Goal: Information Seeking & Learning: Understand process/instructions

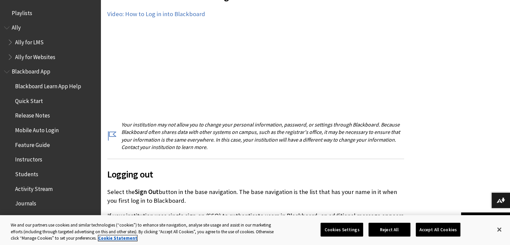
scroll to position [734, 0]
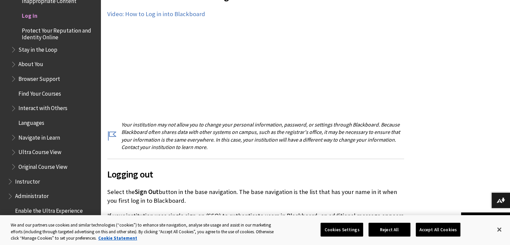
click at [167, 126] on p "Your institution may not allow you to change your personal information, passwor…" at bounding box center [255, 136] width 297 height 30
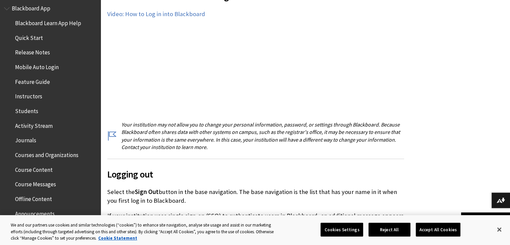
scroll to position [0, 0]
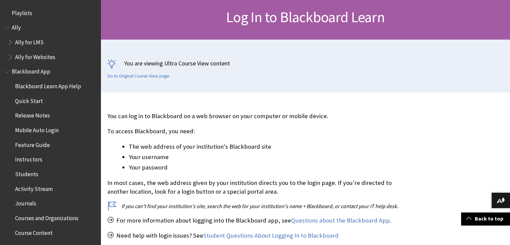
scroll to position [768, 0]
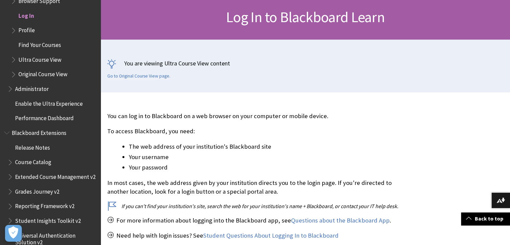
click at [27, 15] on span "Log In" at bounding box center [26, 14] width 16 height 9
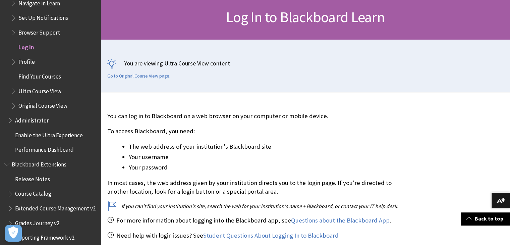
scroll to position [734, 0]
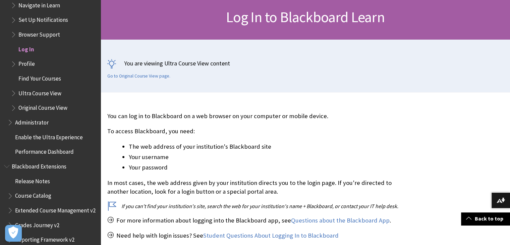
click at [32, 48] on span "Log In" at bounding box center [26, 48] width 16 height 9
click at [31, 49] on span "Log In" at bounding box center [26, 48] width 16 height 9
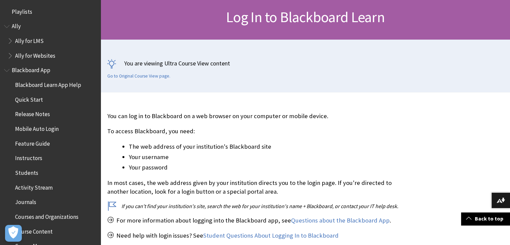
scroll to position [0, 0]
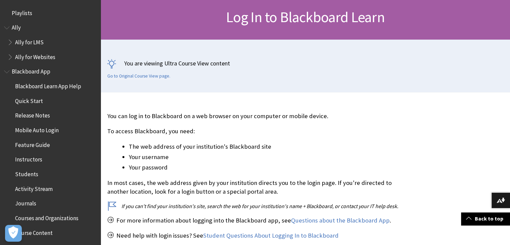
click at [331, 82] on div "You are viewing Ultra Course View content Go to Original Course View page." at bounding box center [306, 66] width 410 height 53
click at [492, 219] on link "Back to top" at bounding box center [485, 218] width 49 height 12
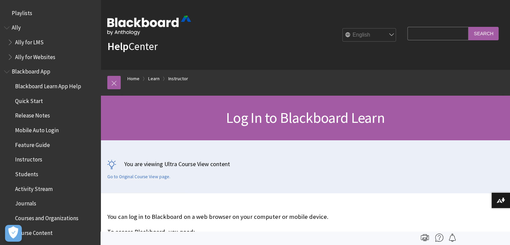
click at [8, 29] on span "Book outline for Anthology Ally Help" at bounding box center [7, 26] width 7 height 8
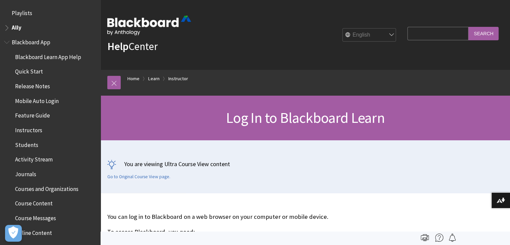
click at [5, 1] on div "All Products Playlists Playlists Ally Ally for LMS Ally for Websites Ally Ally …" at bounding box center [50, 122] width 101 height 245
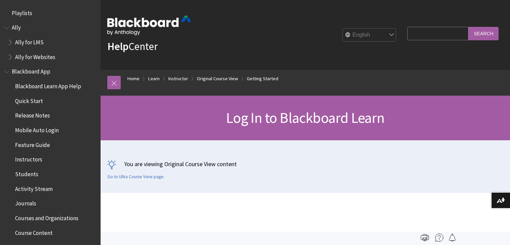
scroll to position [34, 0]
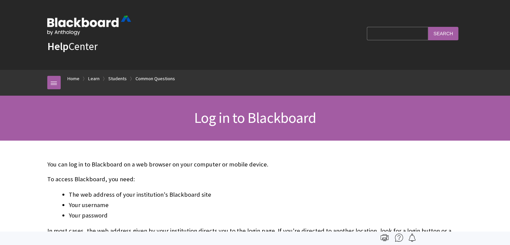
scroll to position [734, 0]
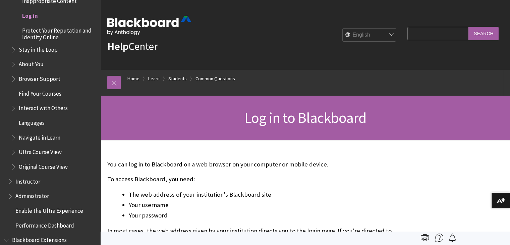
click at [148, 19] on img at bounding box center [149, 25] width 84 height 19
click at [147, 26] on img at bounding box center [149, 25] width 84 height 19
click at [112, 32] on img at bounding box center [149, 25] width 84 height 19
click at [30, 14] on span "Log in" at bounding box center [30, 14] width 16 height 9
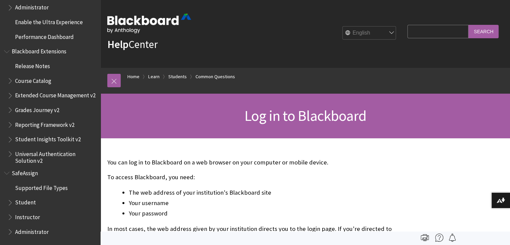
scroll to position [0, 0]
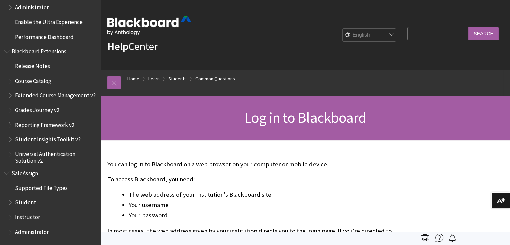
click at [154, 33] on img at bounding box center [149, 25] width 84 height 19
click at [148, 27] on img at bounding box center [149, 25] width 84 height 19
click at [128, 21] on img at bounding box center [149, 25] width 84 height 19
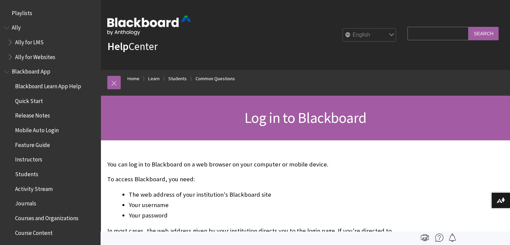
click at [15, 8] on span "Playlists" at bounding box center [22, 11] width 20 height 9
click at [14, 24] on span "Ally" at bounding box center [16, 26] width 9 height 9
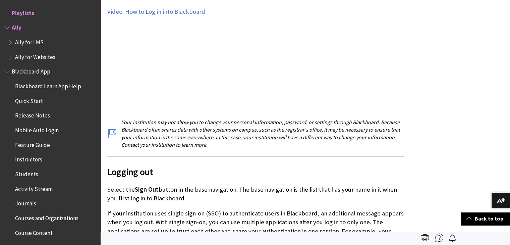
scroll to position [503, 0]
